Goal: Navigation & Orientation: Find specific page/section

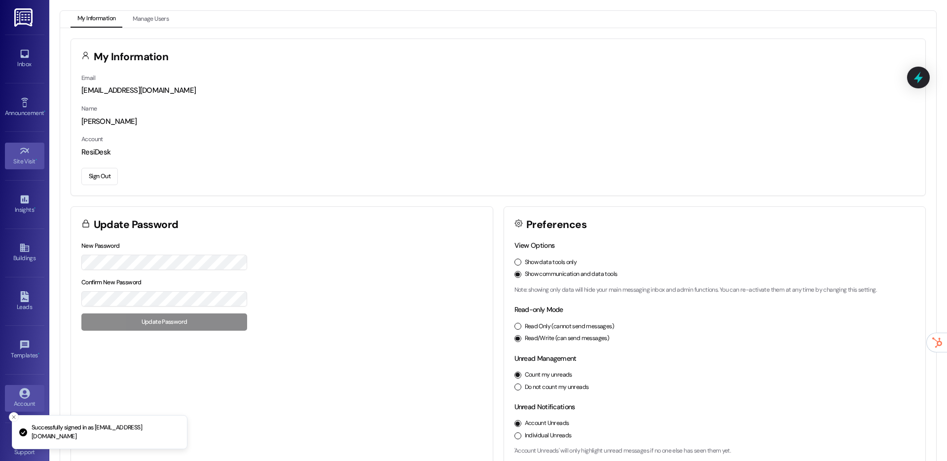
click at [25, 152] on icon at bounding box center [24, 150] width 11 height 11
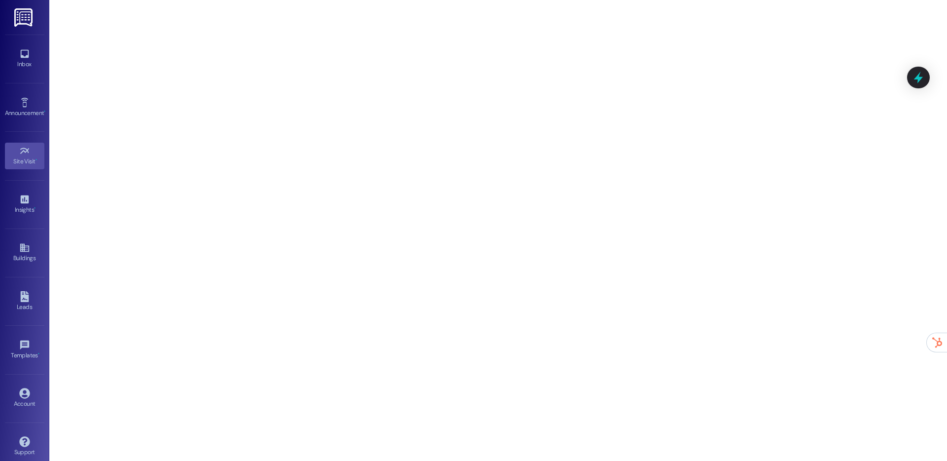
scroll to position [10, 0]
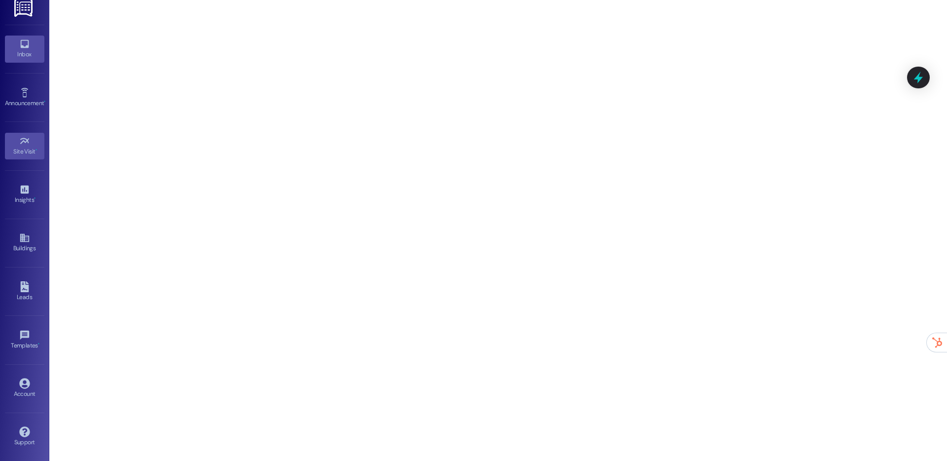
click at [24, 60] on link "Inbox" at bounding box center [24, 49] width 39 height 27
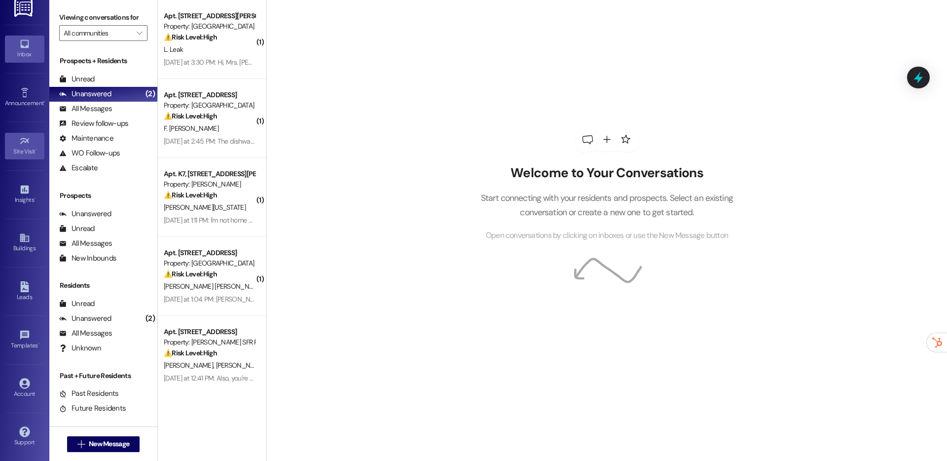
click at [21, 148] on div "Site Visit •" at bounding box center [24, 151] width 49 height 10
